Goal: Communication & Community: Answer question/provide support

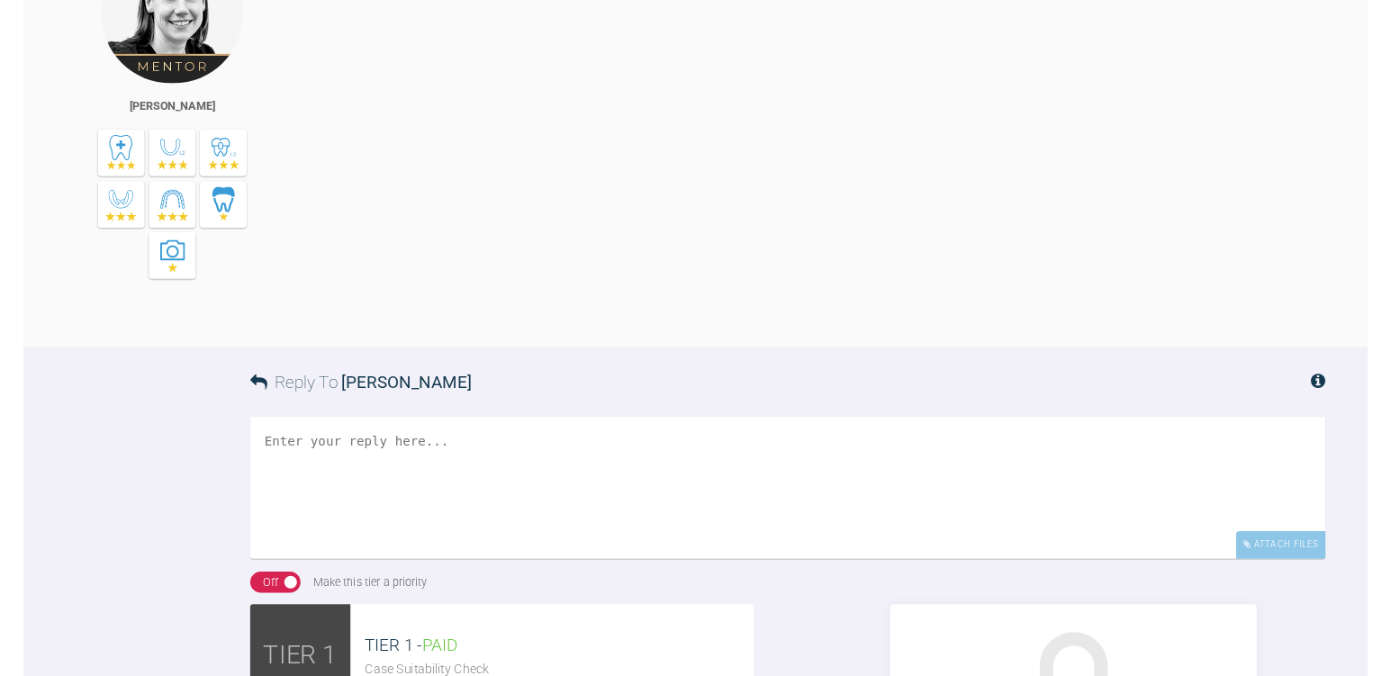
scroll to position [13959, 0]
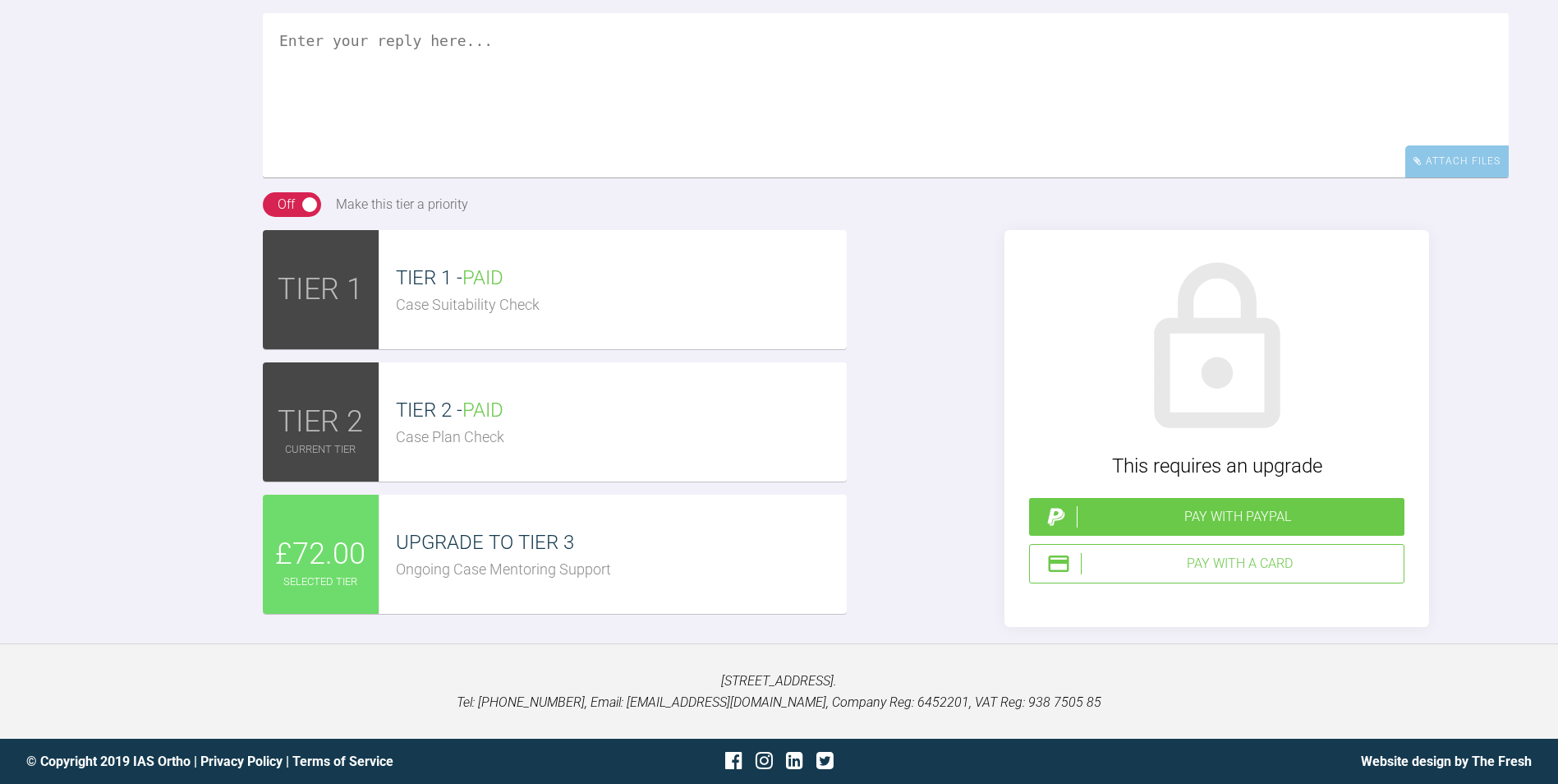
click at [410, 73] on textarea at bounding box center [885, 95] width 1246 height 164
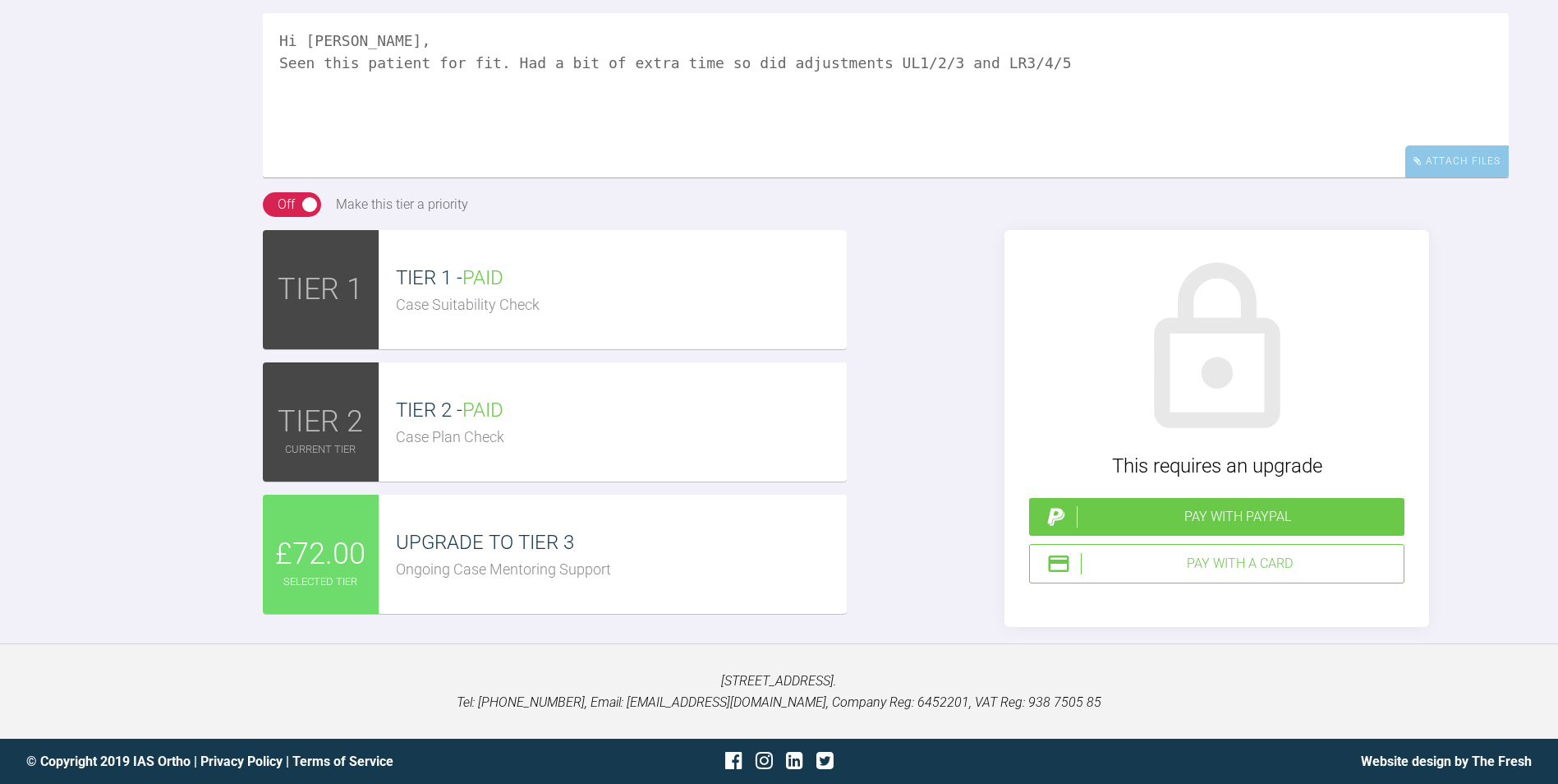
drag, startPoint x: 962, startPoint y: 65, endPoint x: 1023, endPoint y: 67, distance: 61.0
click at [1023, 67] on textarea "Hi [PERSON_NAME], Seen this patient for fit. Had a bit of extra time so did adj…" at bounding box center [885, 95] width 1246 height 164
click at [432, 40] on textarea "Hi [PERSON_NAME], Seen this patient for fit. Had a bit of extra time so did adj…" at bounding box center [885, 95] width 1246 height 164
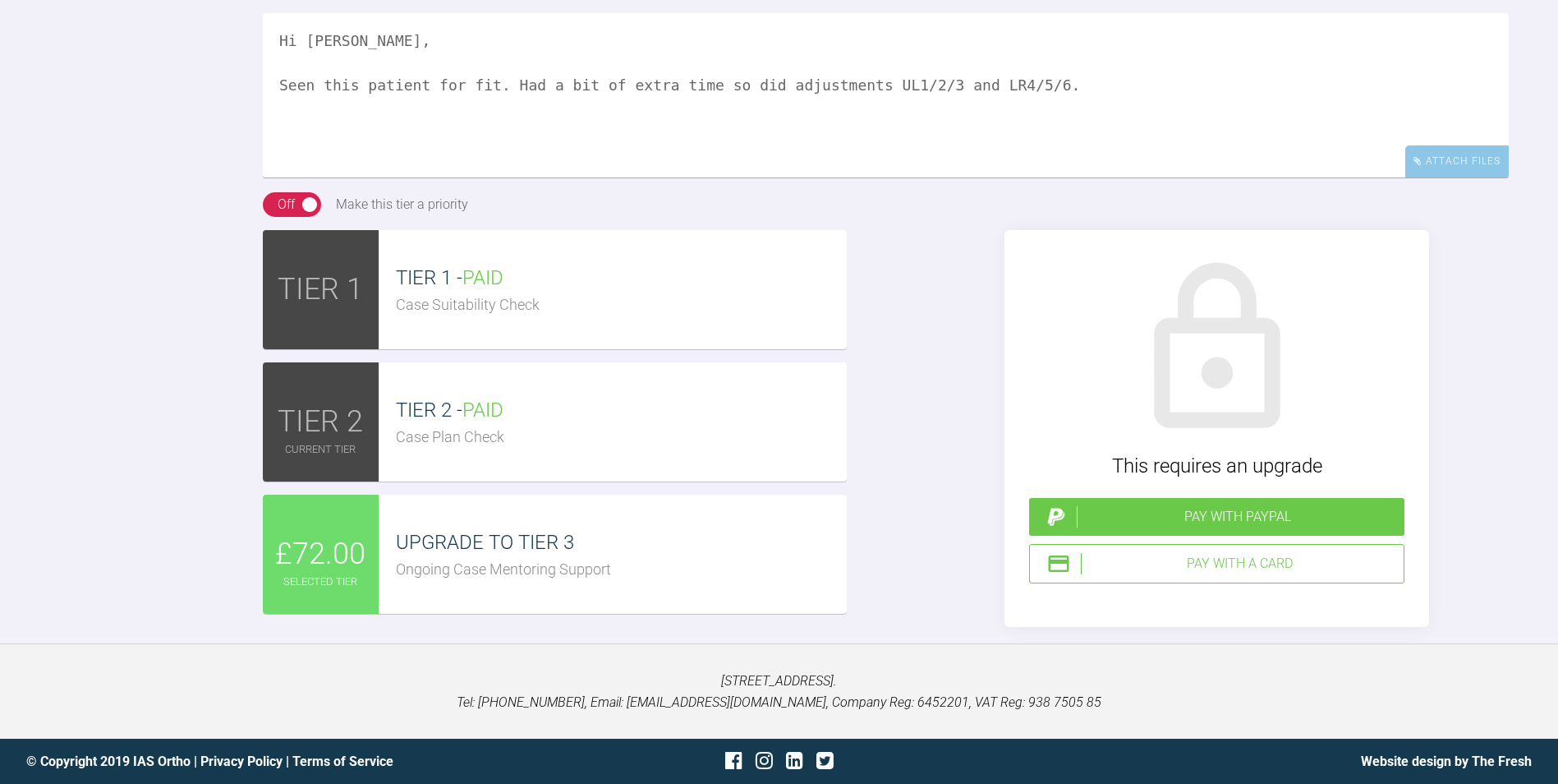
drag, startPoint x: 472, startPoint y: 81, endPoint x: 1076, endPoint y: 85, distance: 604.0
click at [1035, 90] on textarea "Hi [PERSON_NAME], Seen this patient for fit. Had a bit of extra time so did adj…" at bounding box center [885, 95] width 1246 height 164
click at [1096, 85] on textarea "Hi [PERSON_NAME], Seen this patient for fit. Had a bit of extra time so did adj…" at bounding box center [885, 95] width 1246 height 164
click at [291, 152] on textarea "Hi [PERSON_NAME], Seen this patient for fit. Had a bit of extra time so did adj…" at bounding box center [885, 95] width 1246 height 164
type textarea "Hi [PERSON_NAME], Seen this patient for fit. Had a bit of extra time so did adj…"
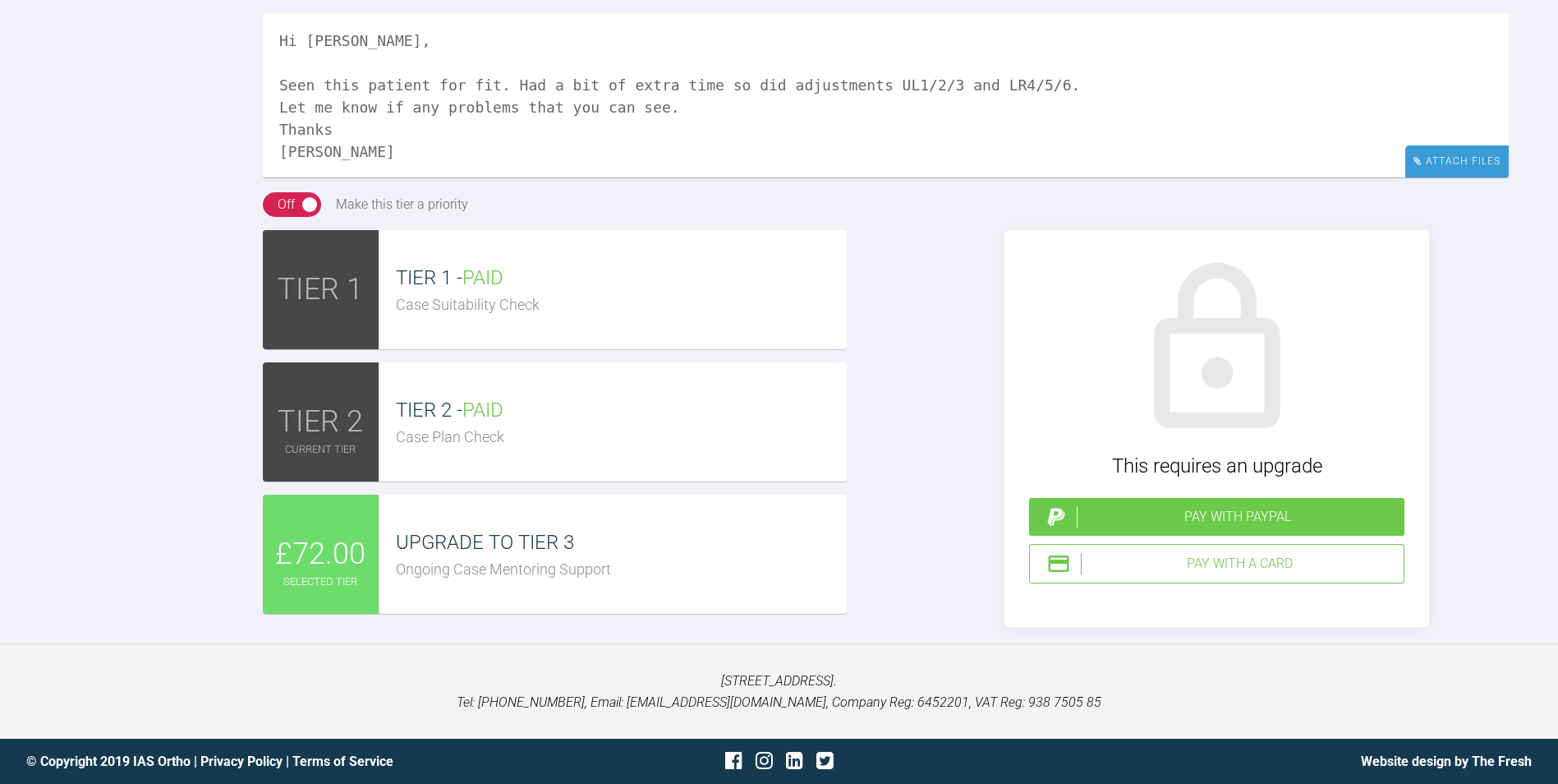
click at [1454, 168] on div "Attach Files" at bounding box center [1457, 161] width 103 height 32
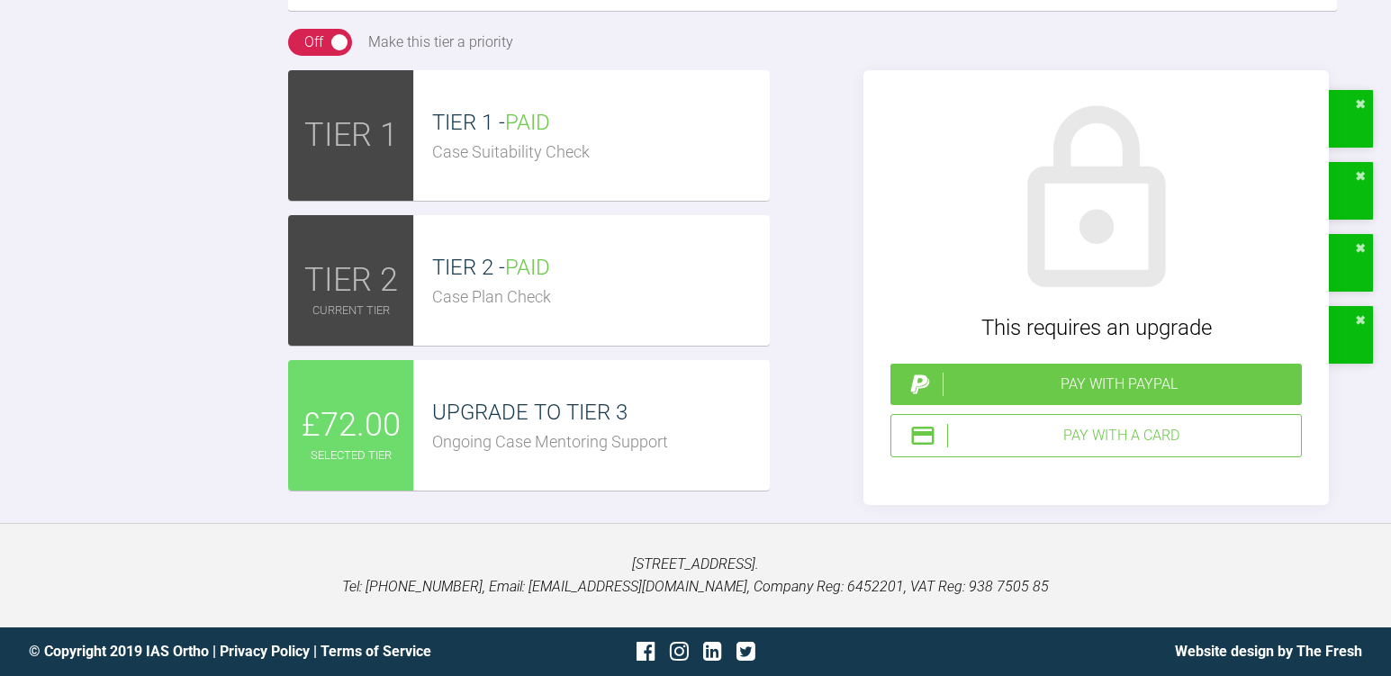
scroll to position [15129, 0]
click at [1139, 447] on div "Pay with a Card" at bounding box center [1120, 435] width 347 height 23
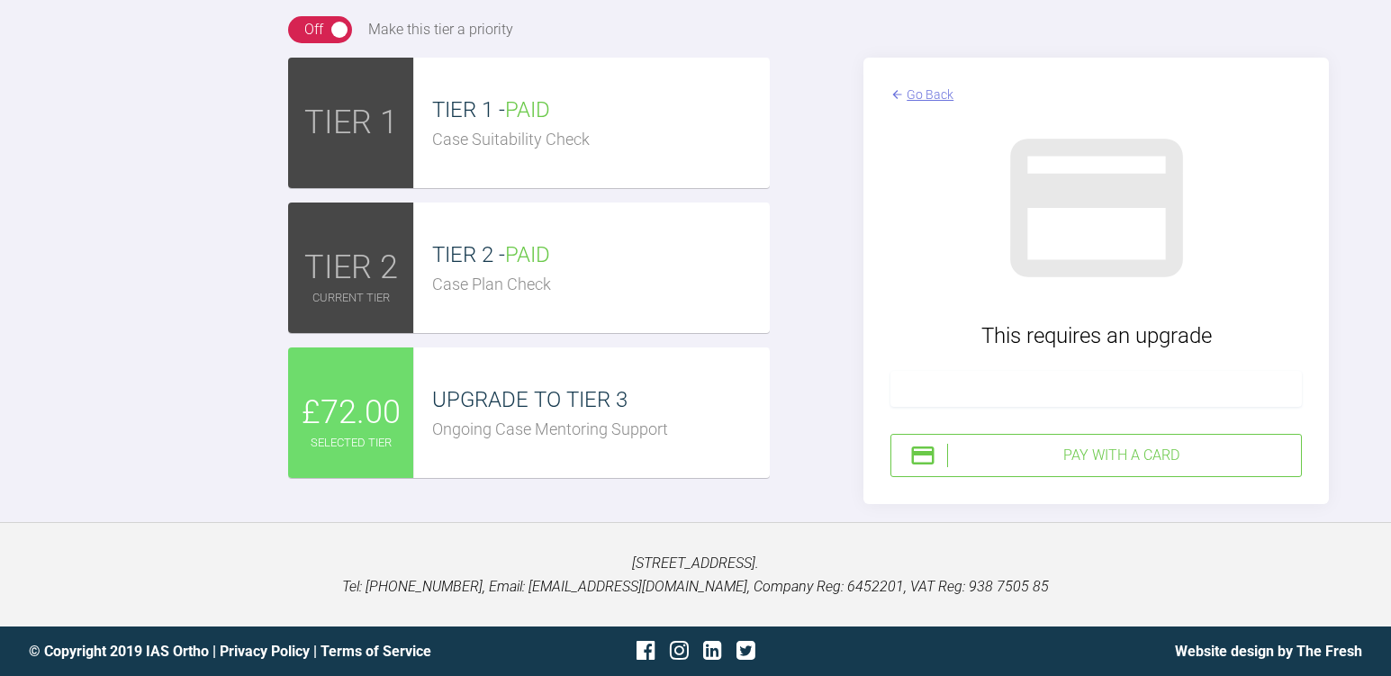
click at [1058, 467] on div "Pay with a Card" at bounding box center [1120, 455] width 347 height 23
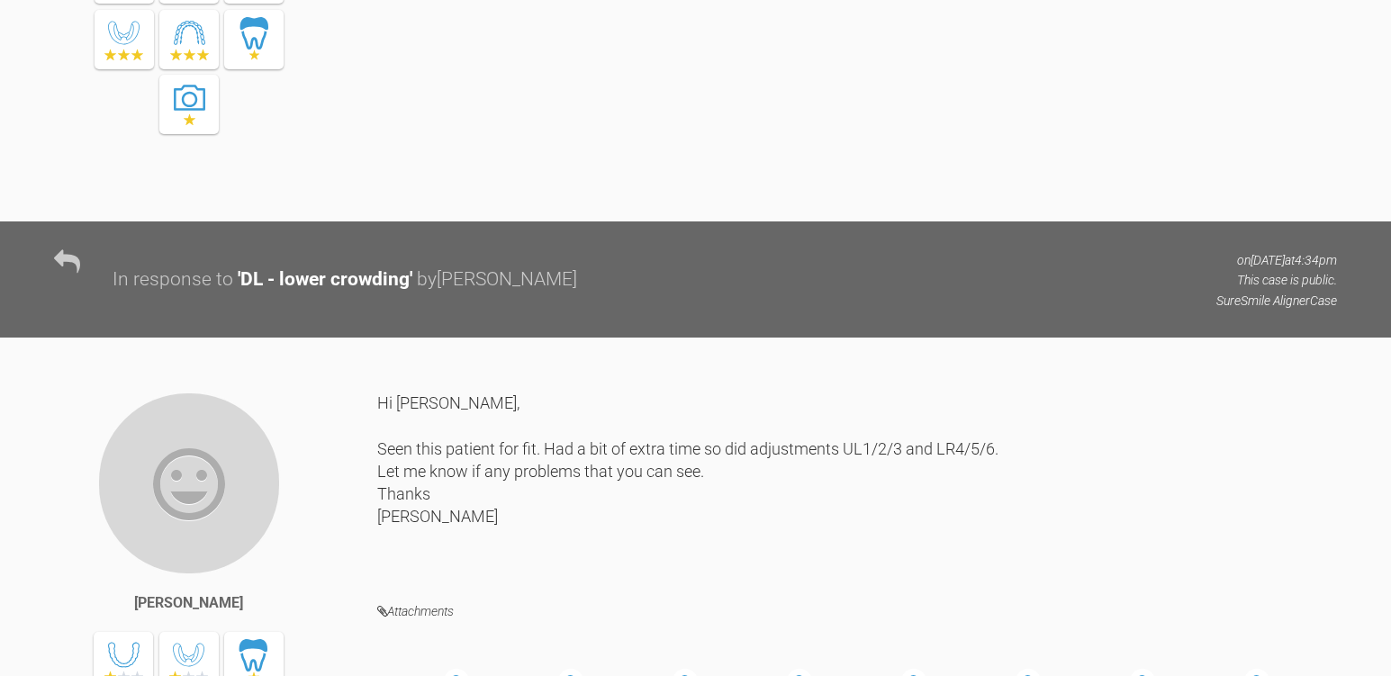
scroll to position [14049, 0]
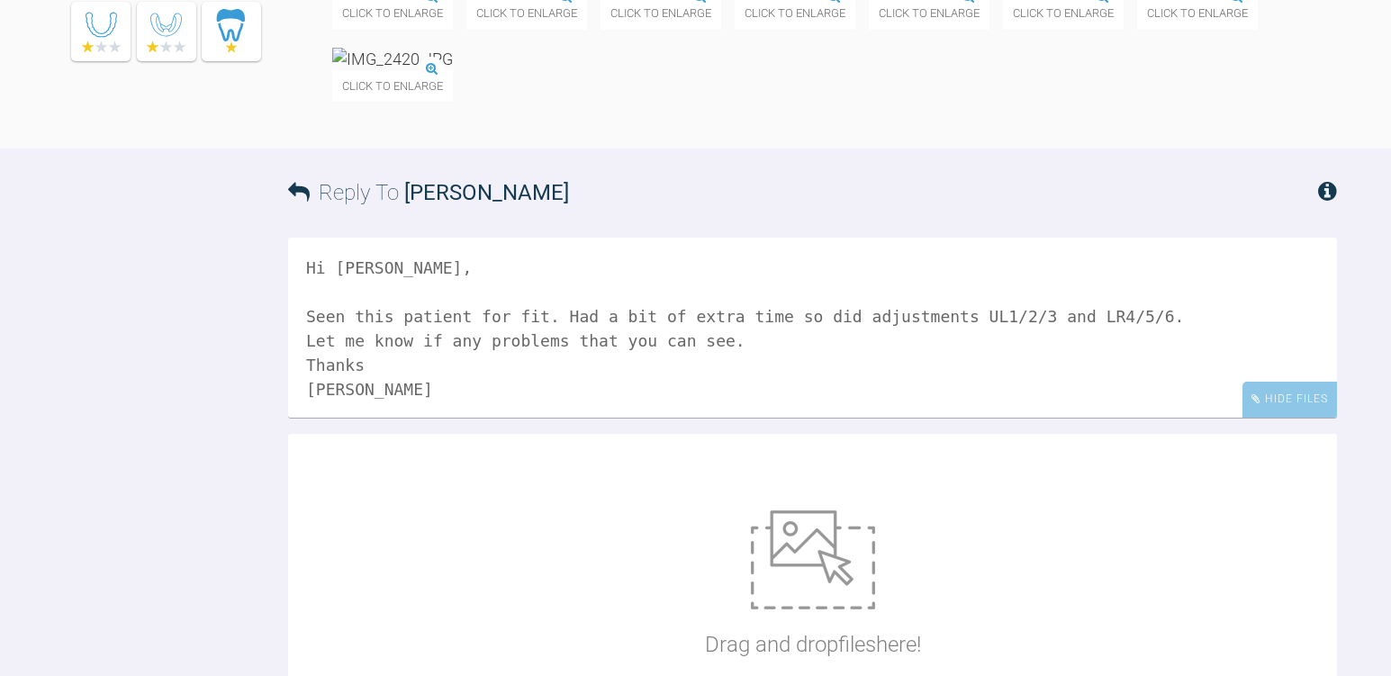
drag, startPoint x: 583, startPoint y: 279, endPoint x: 606, endPoint y: 296, distance: 28.3
